Goal: Information Seeking & Learning: Find specific fact

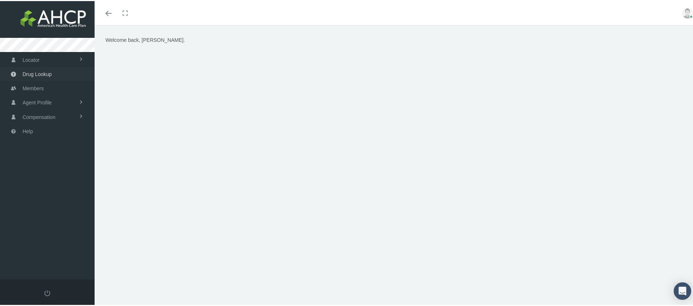
click at [32, 72] on span "Drug Lookup" at bounding box center [37, 73] width 29 height 14
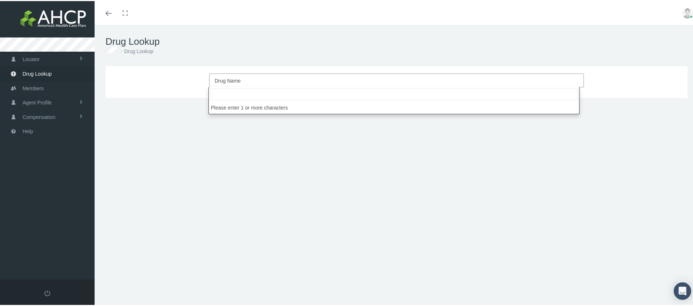
click at [250, 78] on span "Drug Name" at bounding box center [395, 79] width 360 height 9
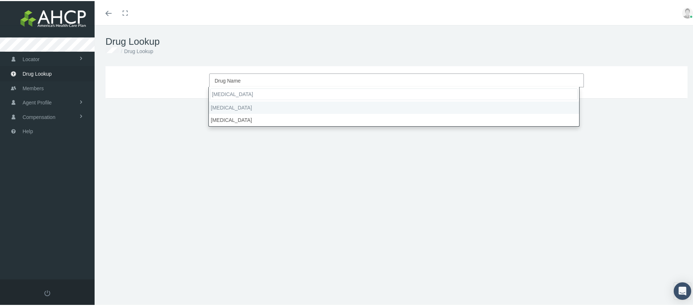
type input "[MEDICAL_DATA]"
select select "[MEDICAL_DATA]"
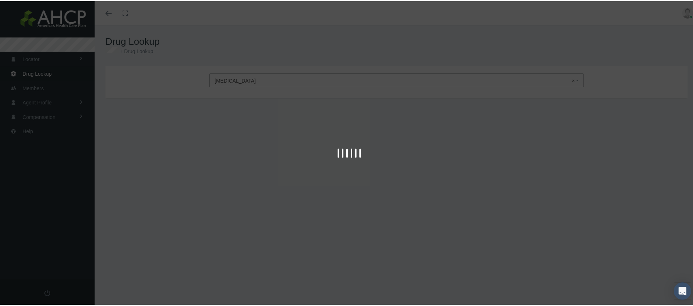
type input "30"
select select "Tablet"
select select "100 MG"
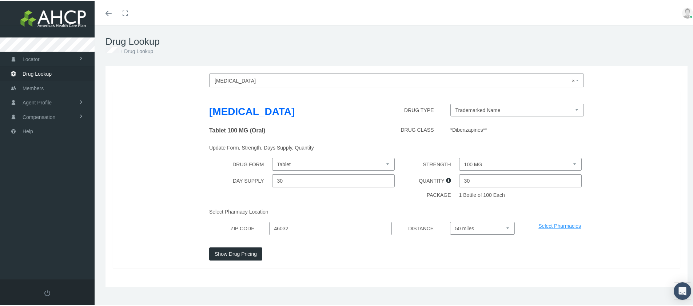
click at [296, 229] on input "46032" at bounding box center [330, 227] width 123 height 13
drag, startPoint x: 296, startPoint y: 229, endPoint x: 265, endPoint y: 229, distance: 31.7
click at [265, 229] on div "ZIP CODE 46032 DISTANCE Select 5 miles 10 miles 20 miles 30 miles 40 miles 50 m…" at bounding box center [396, 227] width 579 height 13
type input "26505"
click at [251, 255] on button "Show Drug Pricing" at bounding box center [235, 252] width 53 height 13
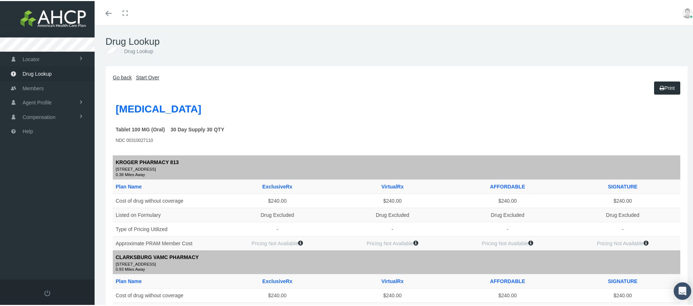
click at [124, 77] on link "Go back" at bounding box center [122, 77] width 19 height 6
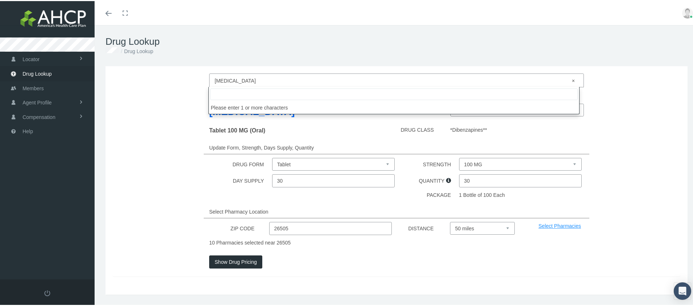
drag, startPoint x: 259, startPoint y: 79, endPoint x: 219, endPoint y: 81, distance: 40.4
click at [219, 81] on span "× [MEDICAL_DATA]" at bounding box center [395, 79] width 360 height 9
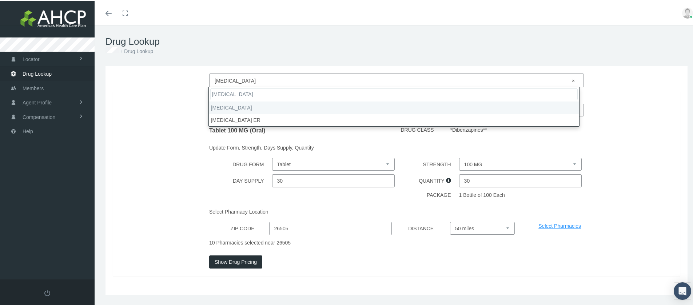
type input "[MEDICAL_DATA]"
select select "[MEDICAL_DATA]"
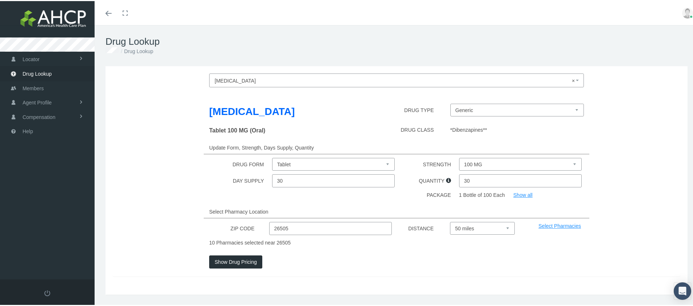
click at [243, 262] on button "Show Drug Pricing" at bounding box center [235, 260] width 53 height 13
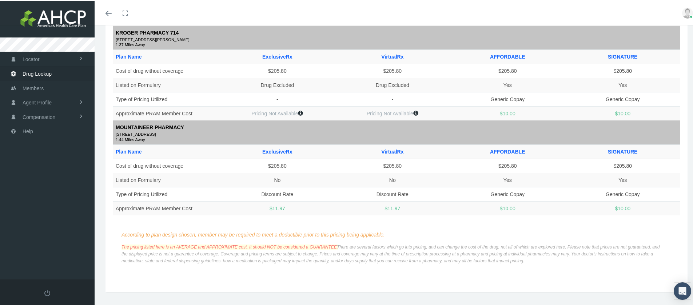
scroll to position [894, 0]
